Goal: Task Accomplishment & Management: Manage account settings

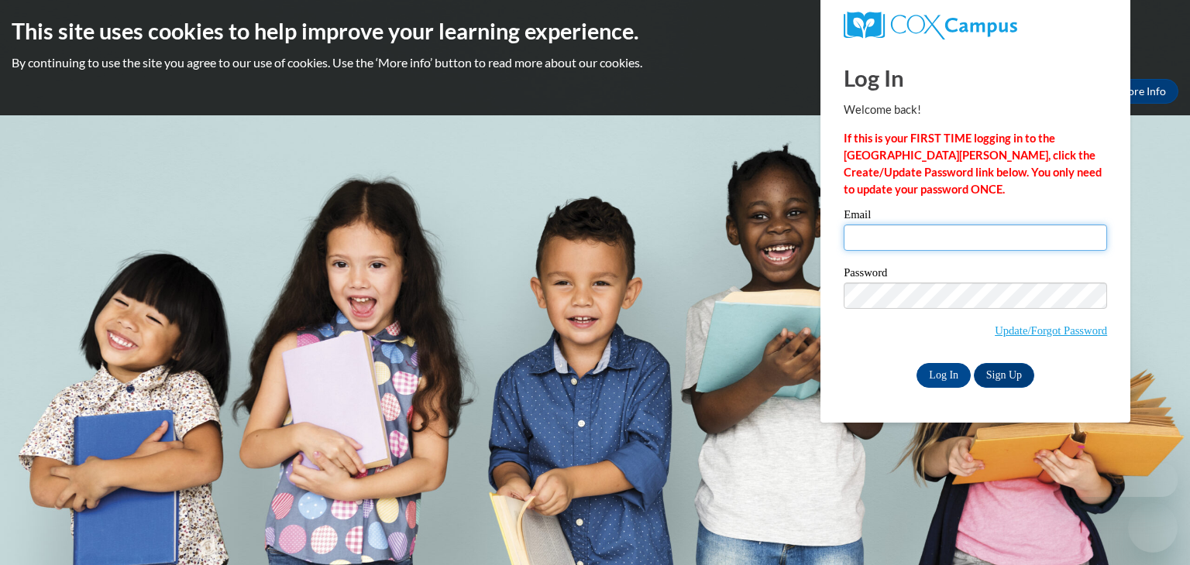
type input "[EMAIL_ADDRESS][DOMAIN_NAME]"
click at [947, 379] on input "Log In" at bounding box center [943, 375] width 54 height 25
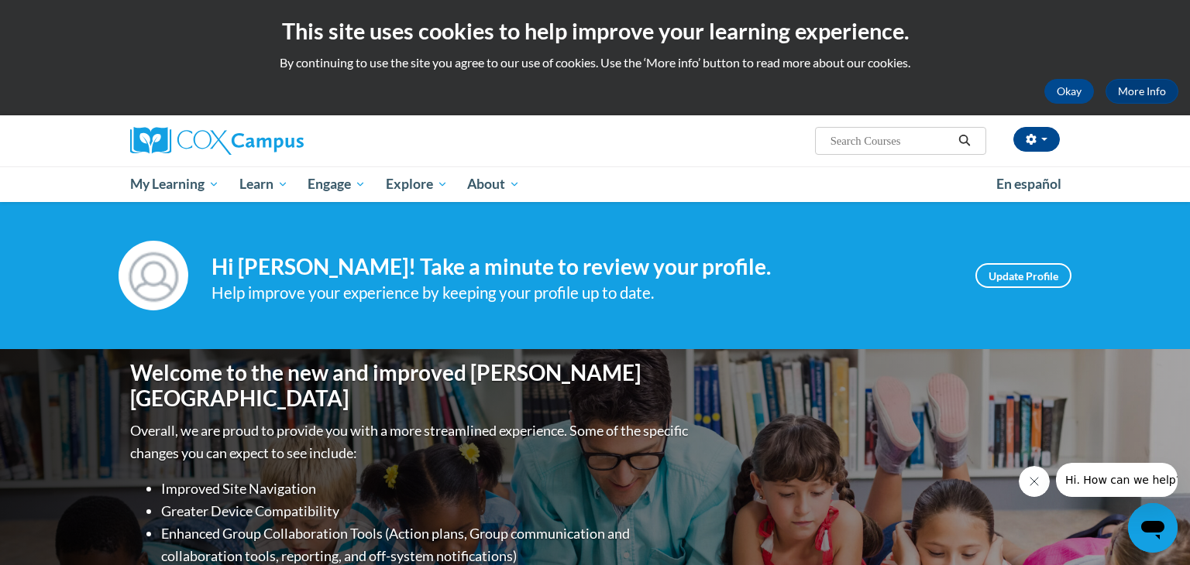
click at [485, 93] on div "Okay More Info" at bounding box center [595, 91] width 1167 height 25
